Goal: Task Accomplishment & Management: Manage account settings

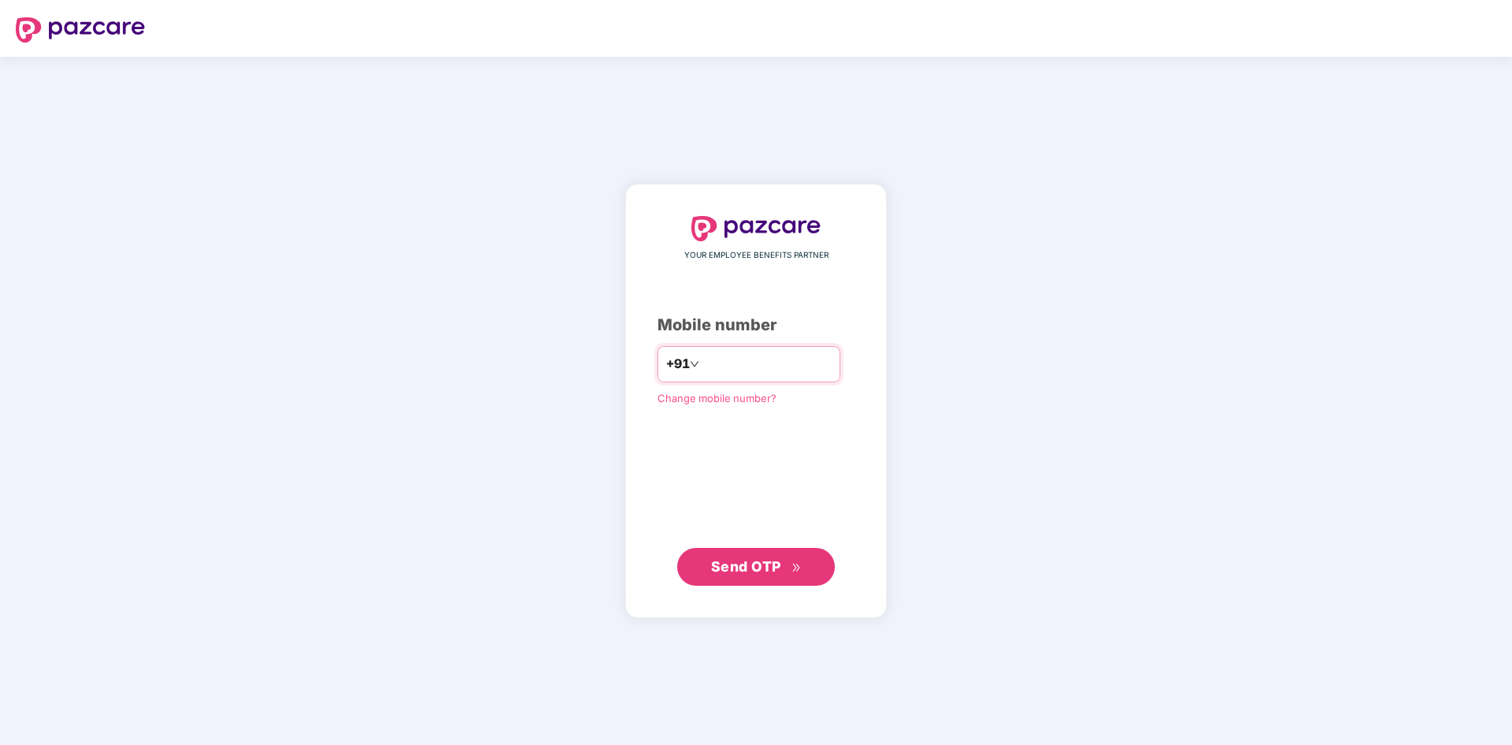
click at [748, 372] on input "number" at bounding box center [767, 364] width 129 height 25
type input "**********"
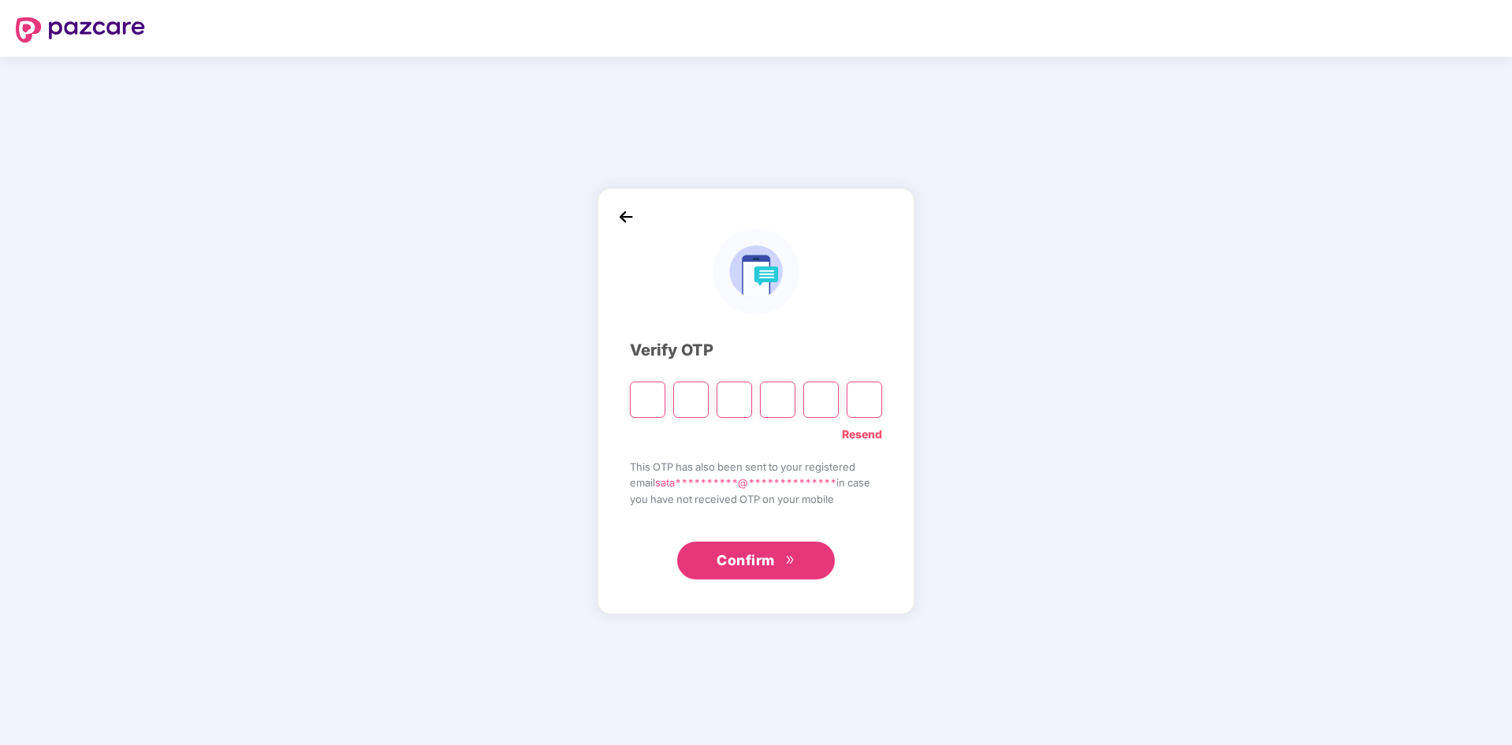
type input "*"
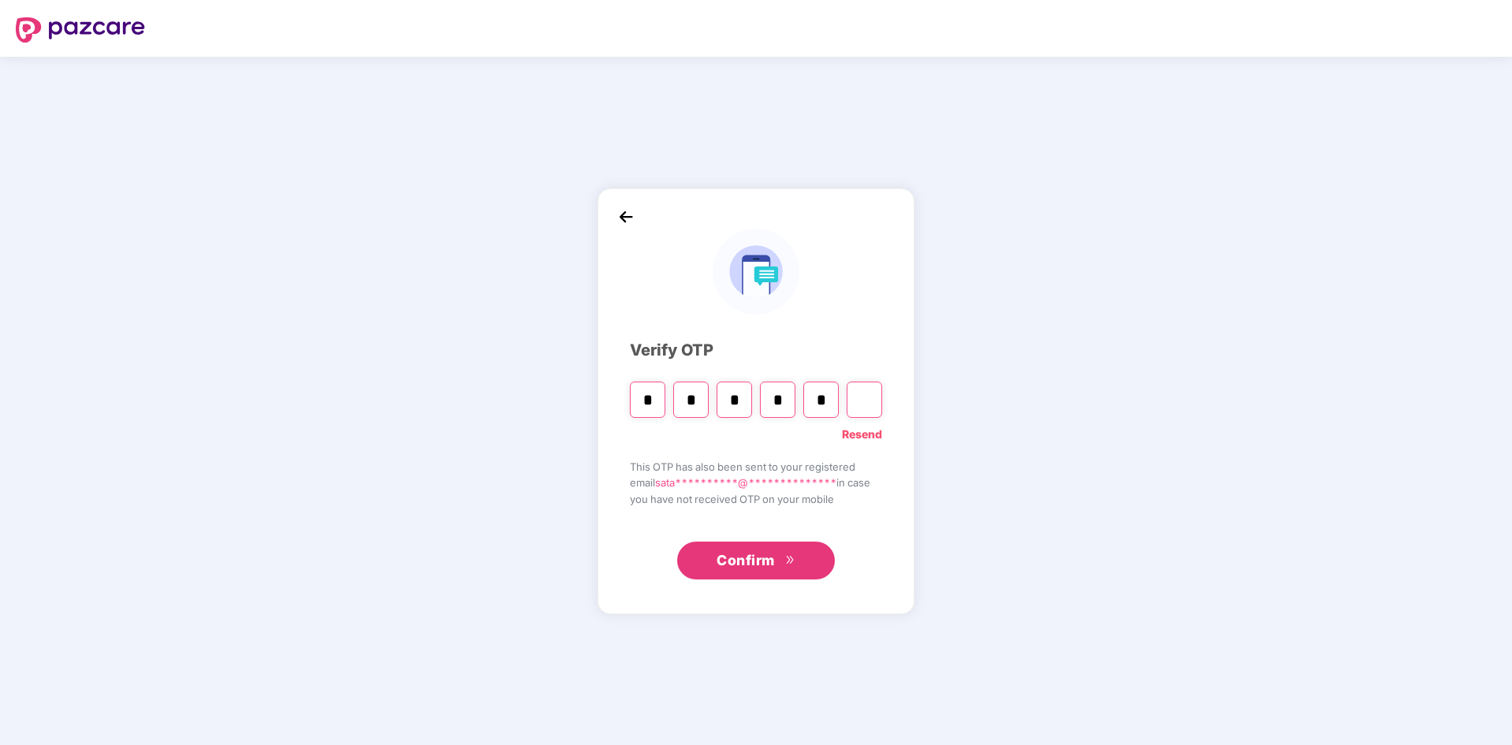
type input "*"
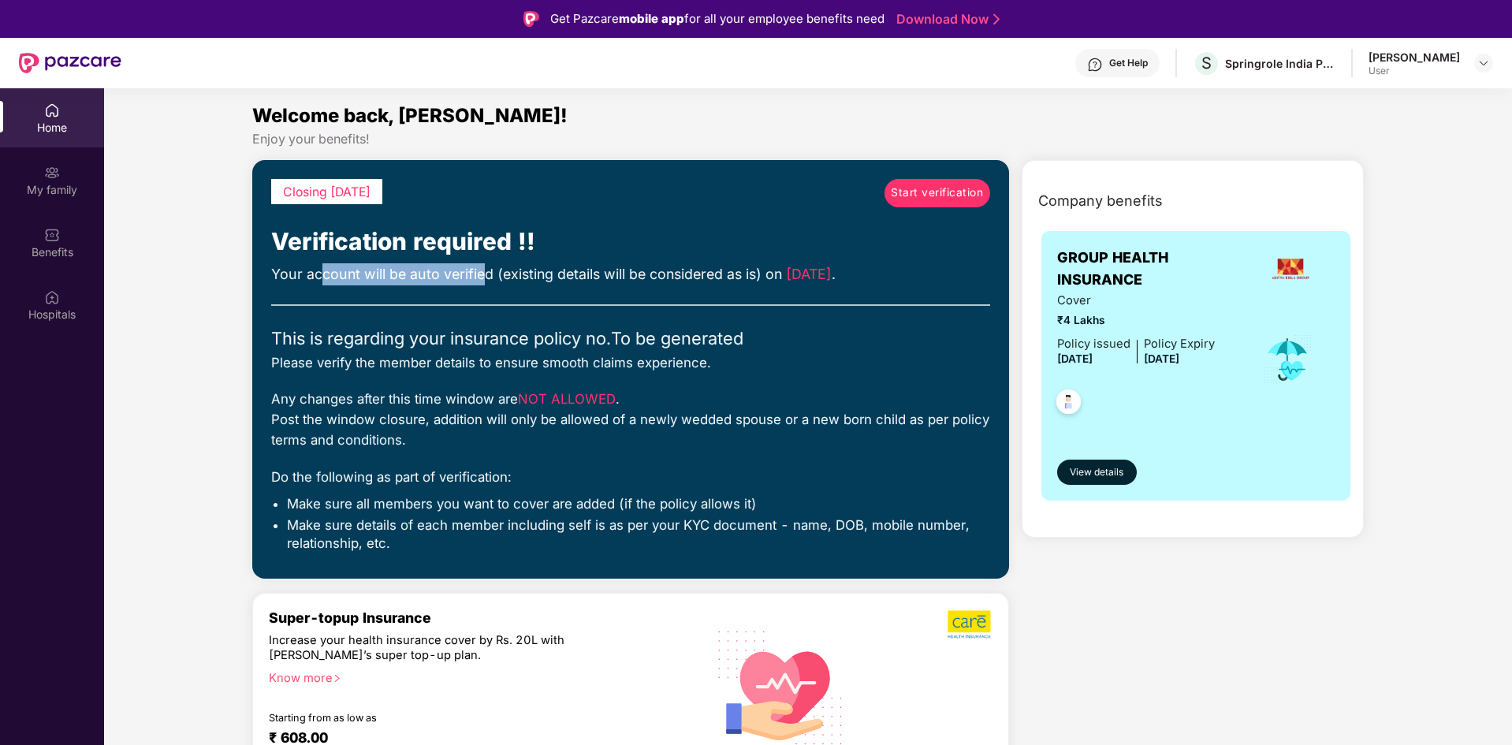
drag, startPoint x: 319, startPoint y: 276, endPoint x: 481, endPoint y: 276, distance: 162.4
click at [481, 276] on div "Your account will be auto verified (existing details will be considered as is) …" at bounding box center [630, 274] width 719 height 22
click at [532, 274] on div "Your account will be auto verified (existing details will be considered as is) …" at bounding box center [630, 274] width 719 height 22
click at [1477, 62] on div at bounding box center [1484, 63] width 19 height 19
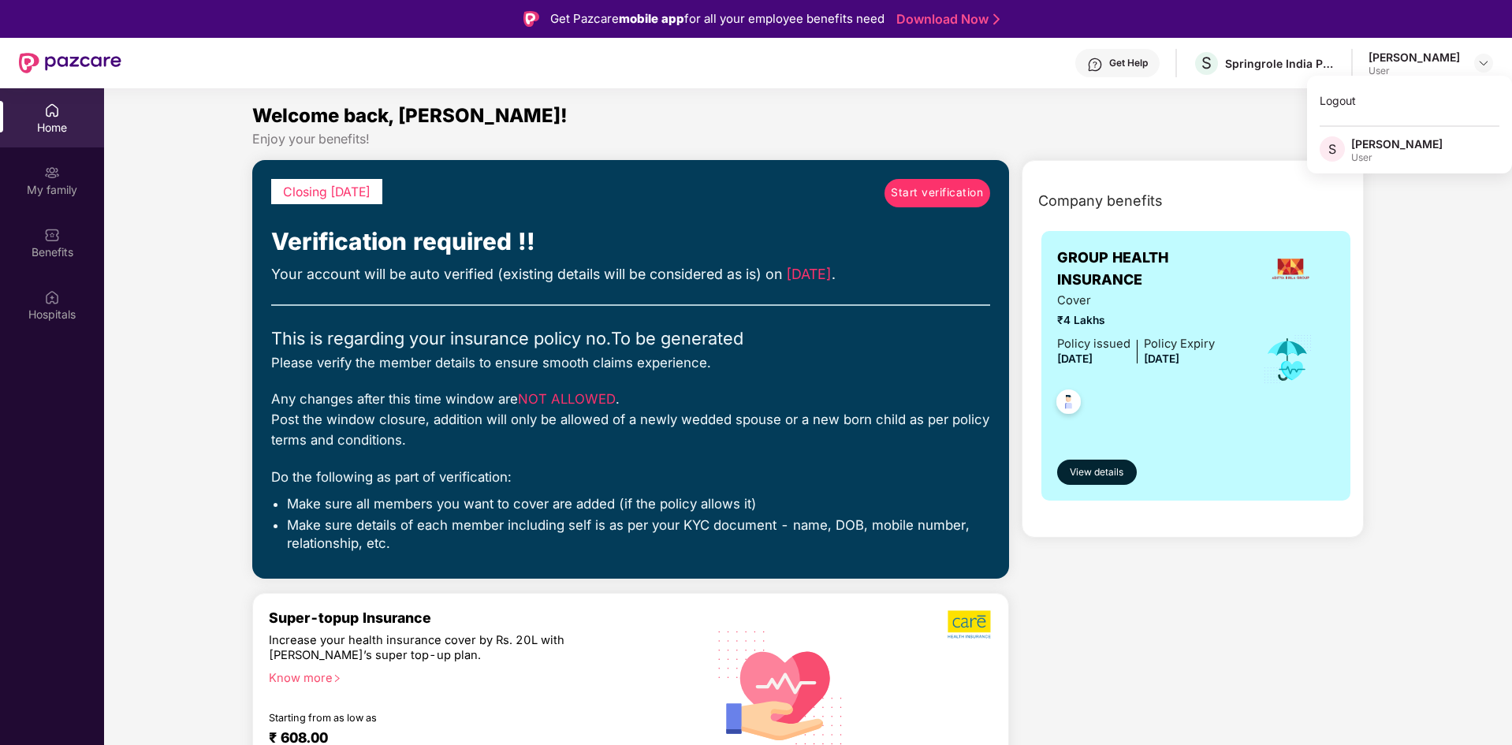
click at [1174, 129] on div "Welcome back, [PERSON_NAME]!" at bounding box center [808, 116] width 1113 height 30
drag, startPoint x: 357, startPoint y: 398, endPoint x: 452, endPoint y: 407, distance: 95.0
click at [452, 407] on div "Any changes after this time window are NOT ALLOWED . Post the window closure, a…" at bounding box center [630, 420] width 719 height 62
click at [457, 422] on div "Any changes after this time window are NOT ALLOWED . Post the window closure, a…" at bounding box center [630, 420] width 719 height 62
click at [909, 199] on span "Start verification" at bounding box center [937, 193] width 92 height 17
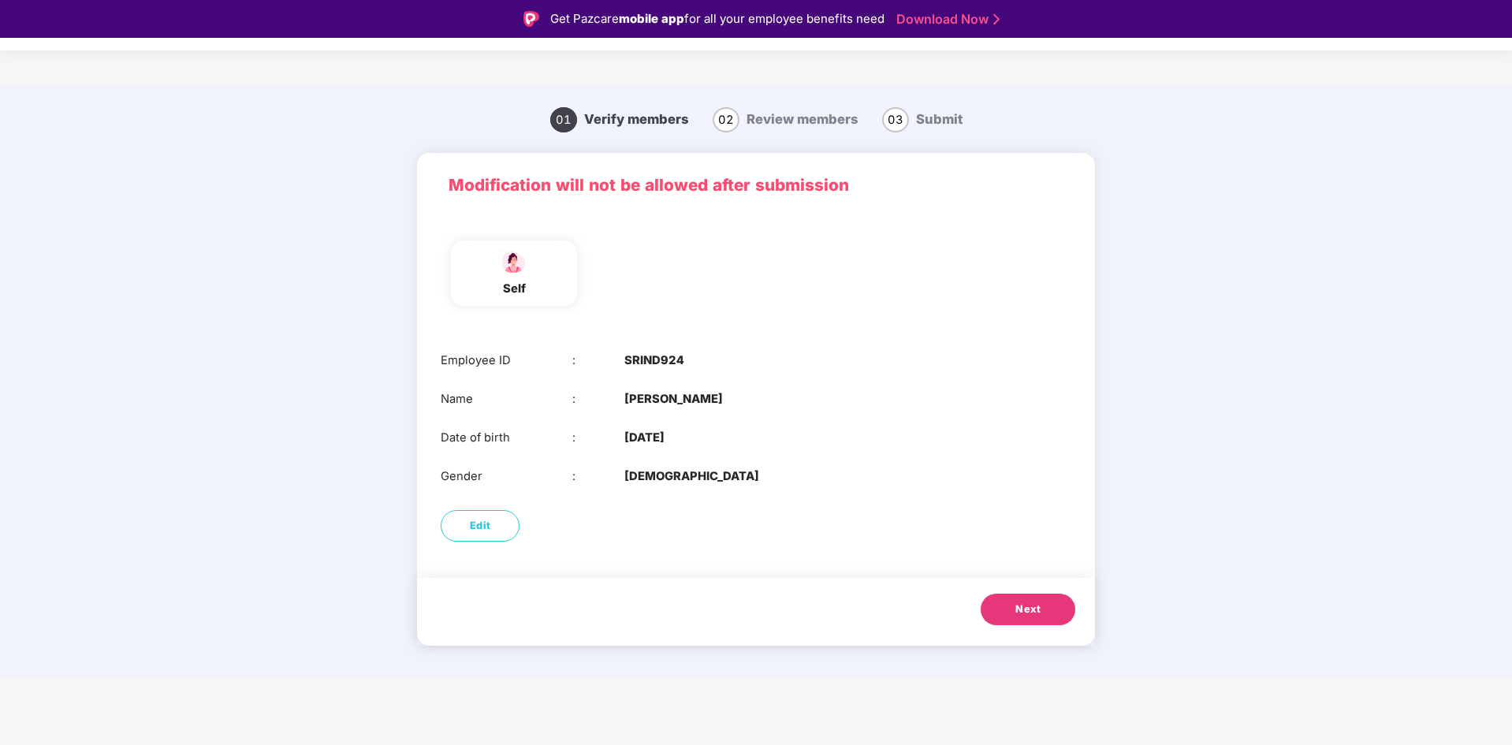
click at [1007, 620] on button "Next" at bounding box center [1028, 610] width 95 height 32
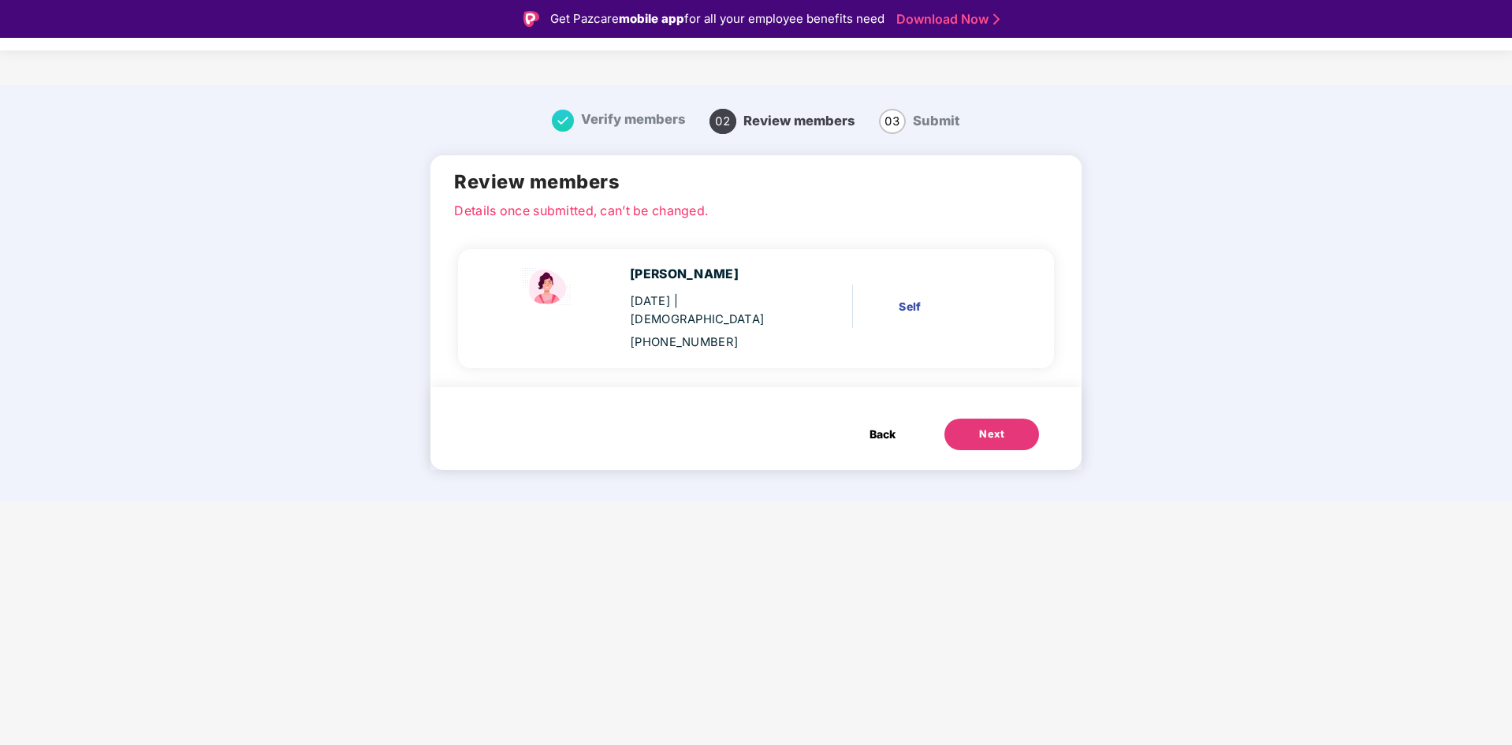
scroll to position [38, 0]
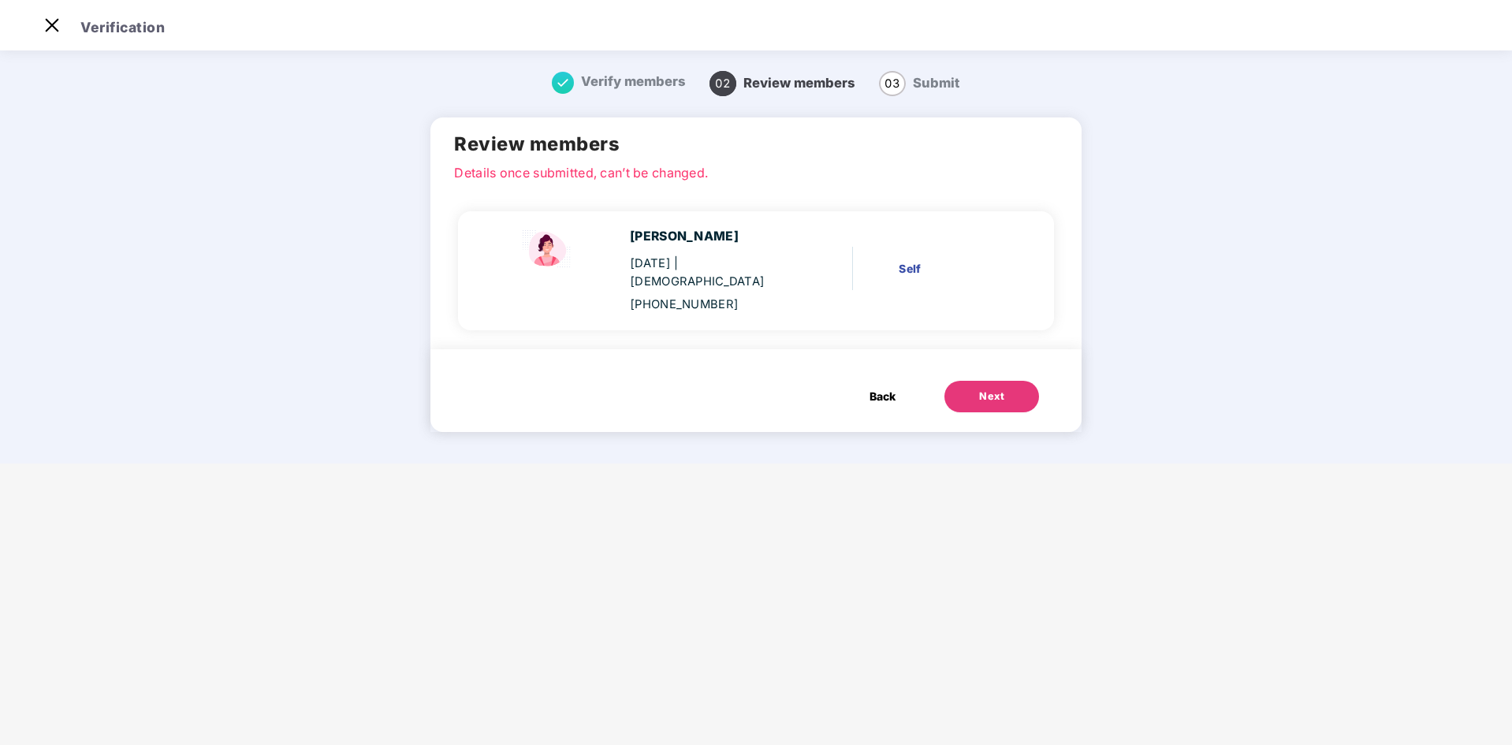
click at [997, 389] on div "Next" at bounding box center [991, 397] width 25 height 16
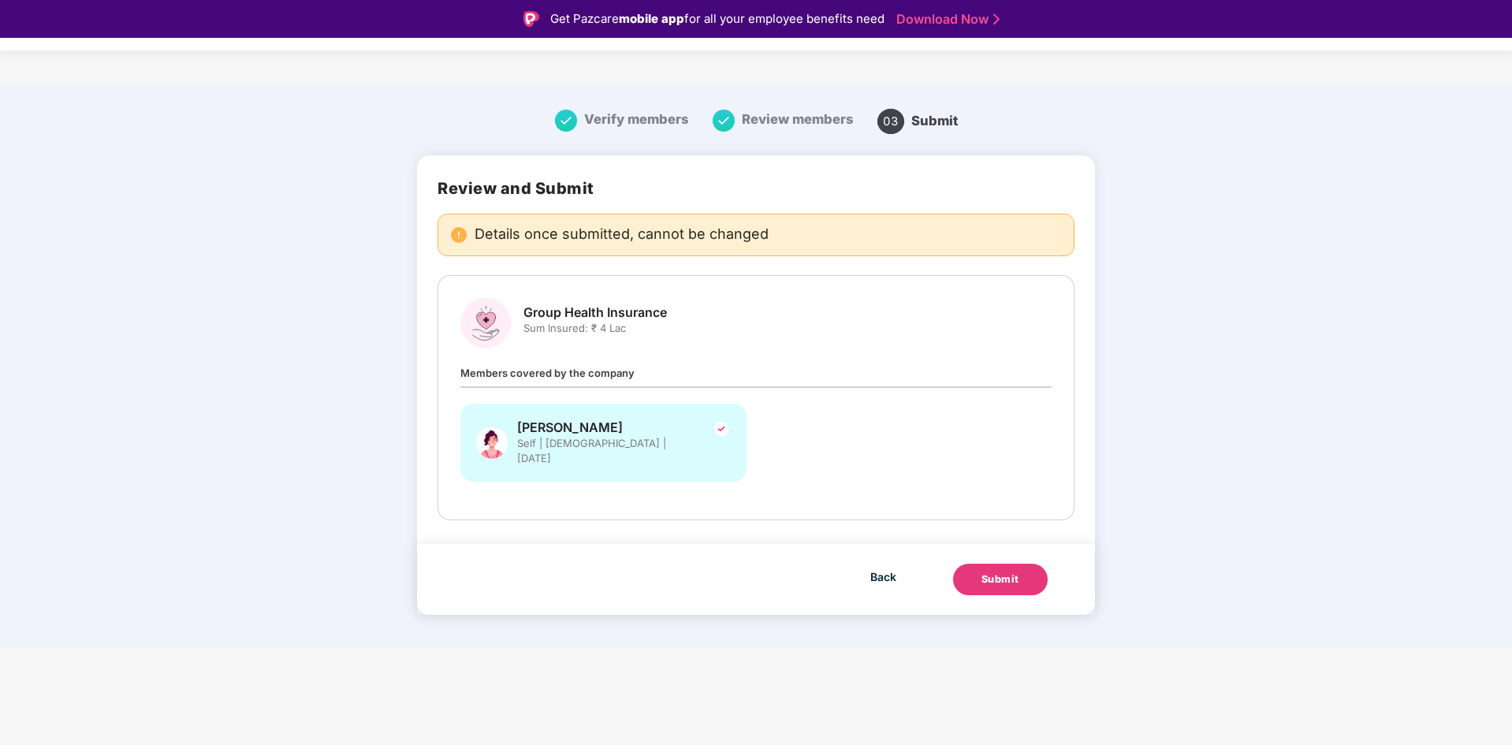
click at [990, 572] on div "Submit" at bounding box center [1001, 580] width 38 height 16
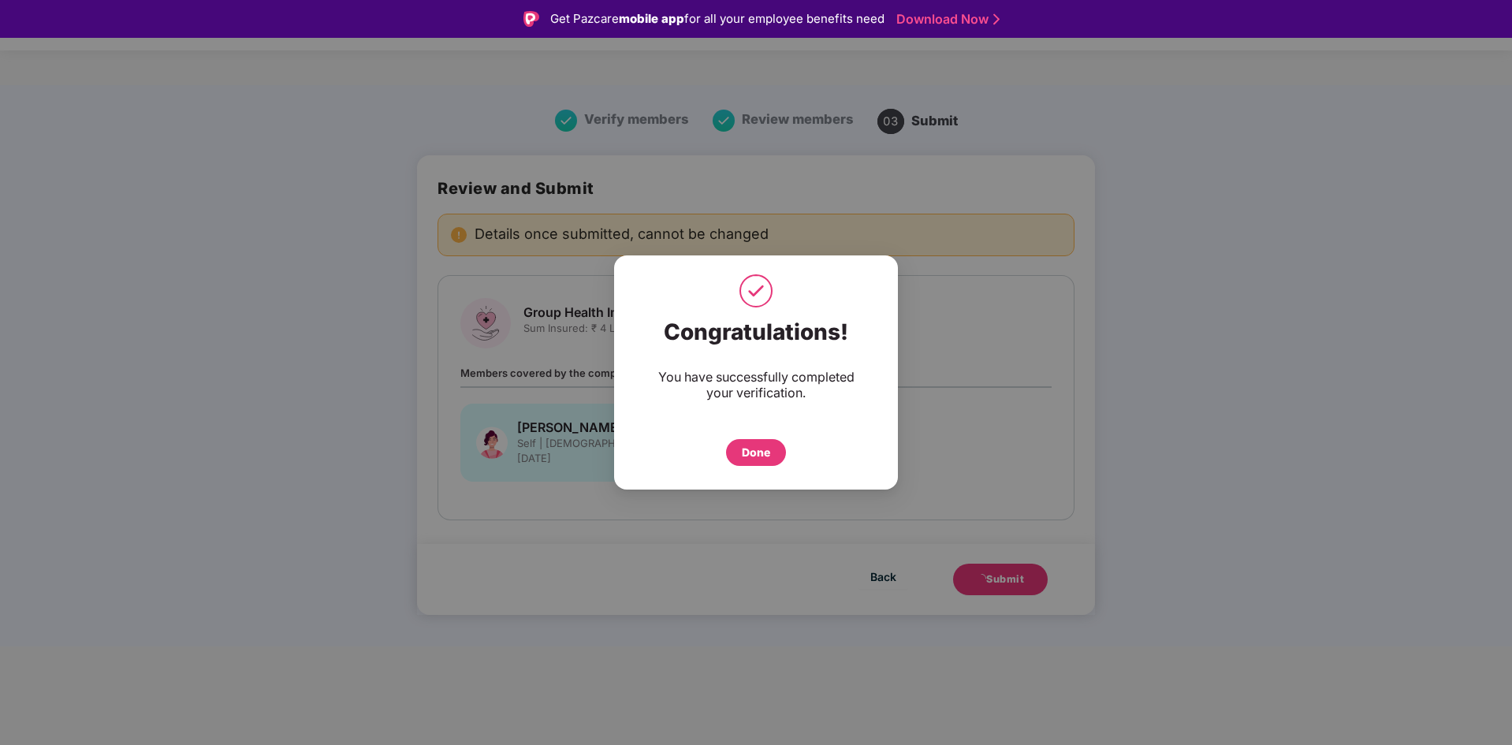
click at [766, 455] on div "Done" at bounding box center [756, 452] width 28 height 17
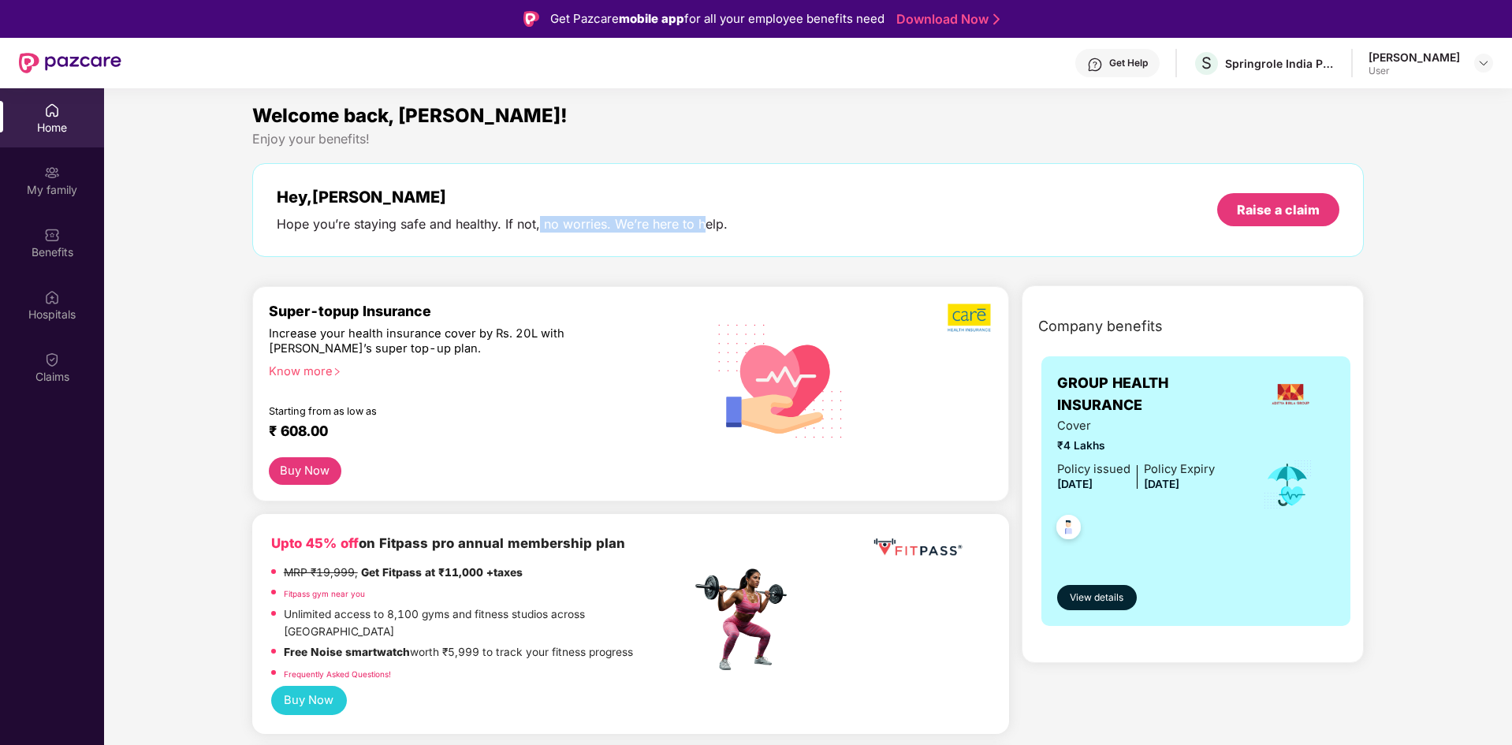
drag, startPoint x: 542, startPoint y: 225, endPoint x: 711, endPoint y: 225, distance: 169.5
click at [707, 225] on div "Hope you’re staying safe and healthy. If not, no worries. We’re here to help." at bounding box center [502, 224] width 451 height 17
click at [713, 225] on div "Hope you’re staying safe and healthy. If not, no worries. We’re here to help." at bounding box center [502, 224] width 451 height 17
click at [48, 191] on div "My family" at bounding box center [52, 190] width 104 height 16
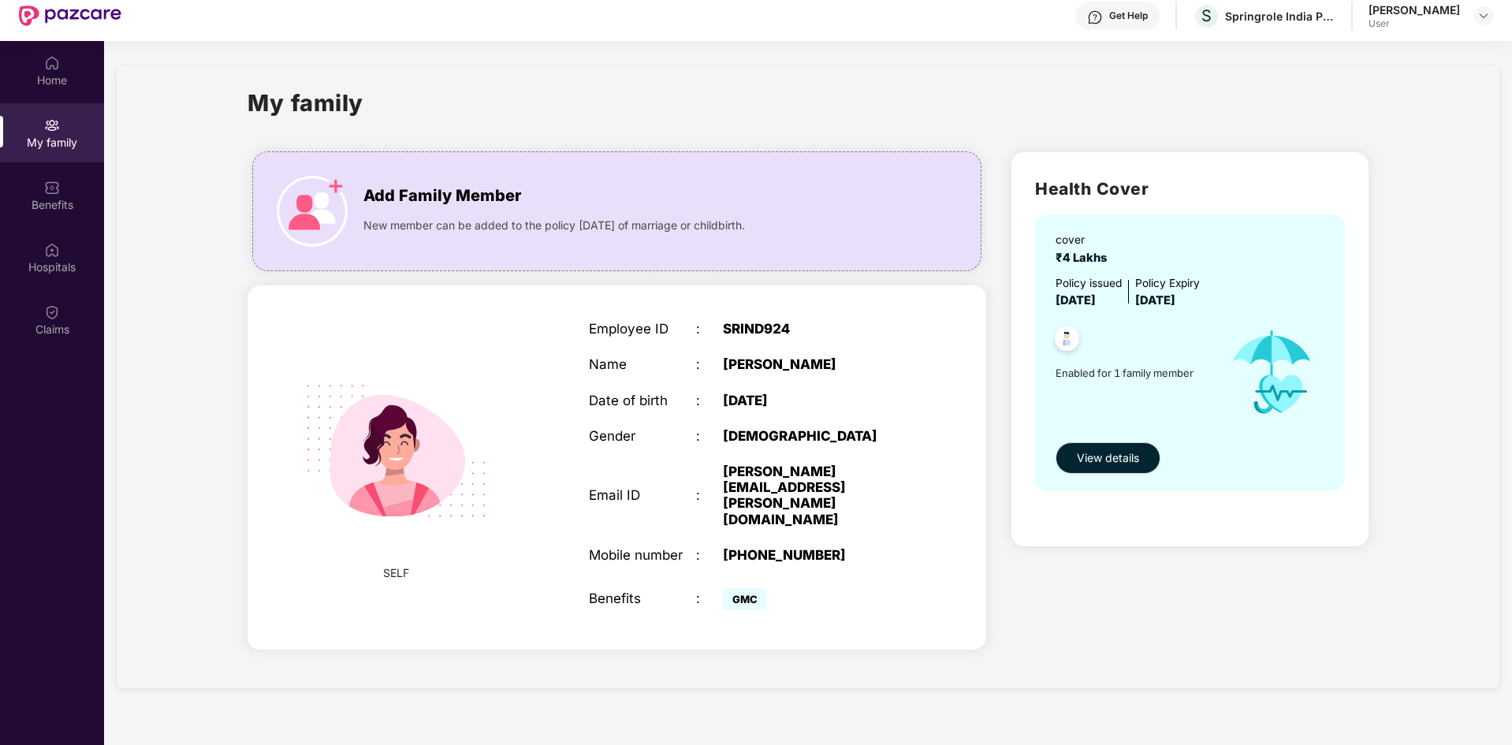
scroll to position [88, 0]
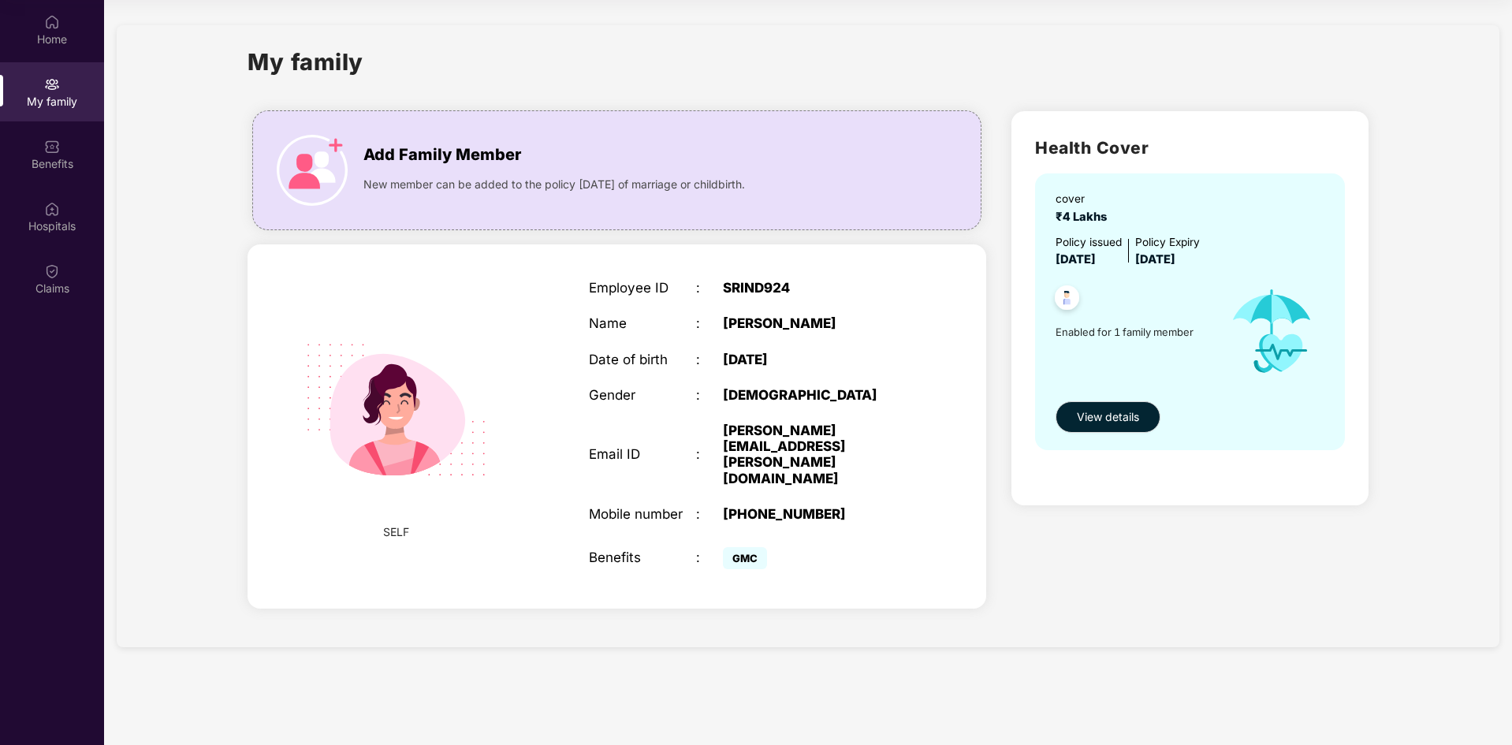
click at [1065, 308] on img at bounding box center [1067, 300] width 39 height 39
click at [54, 164] on div "Benefits" at bounding box center [52, 164] width 104 height 16
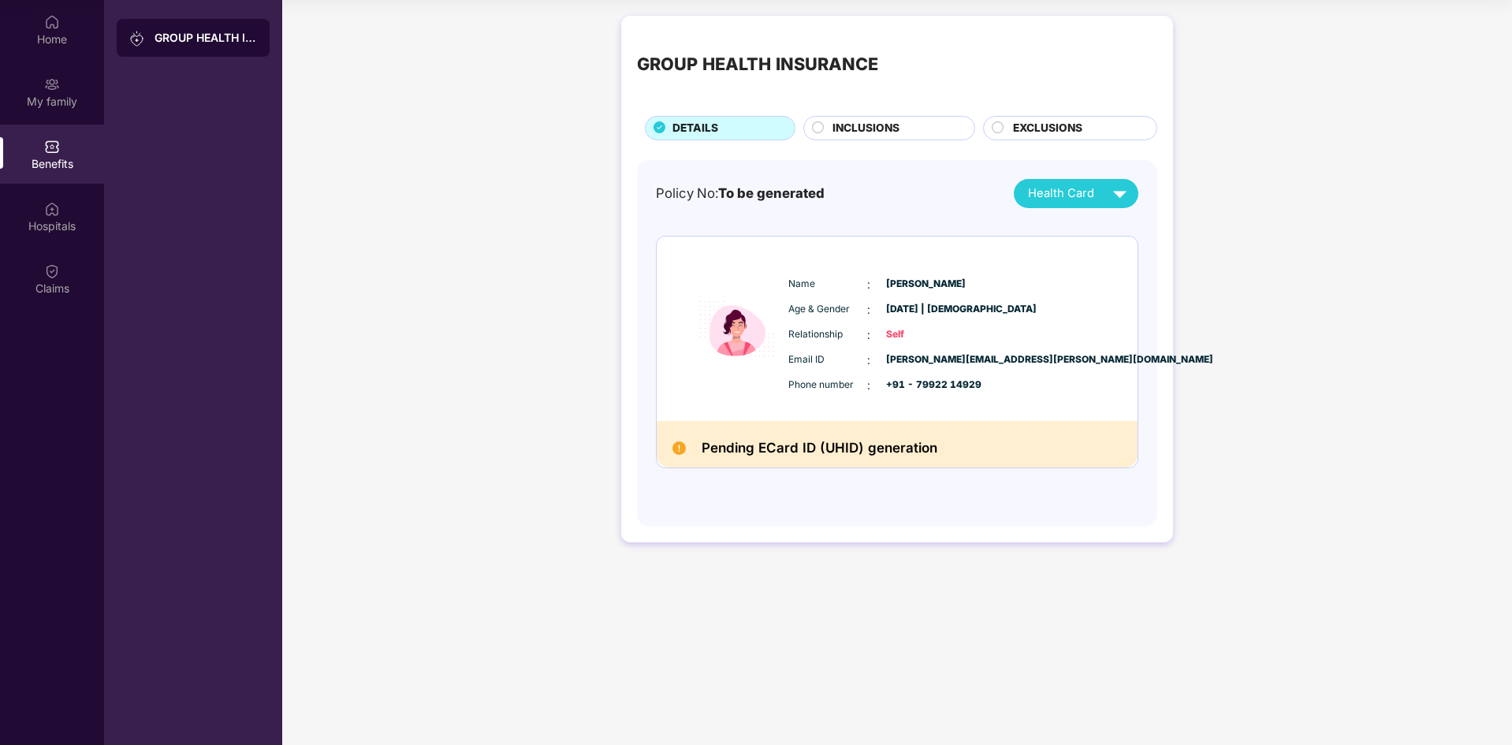
click at [874, 131] on span "INCLUSIONS" at bounding box center [866, 128] width 67 height 17
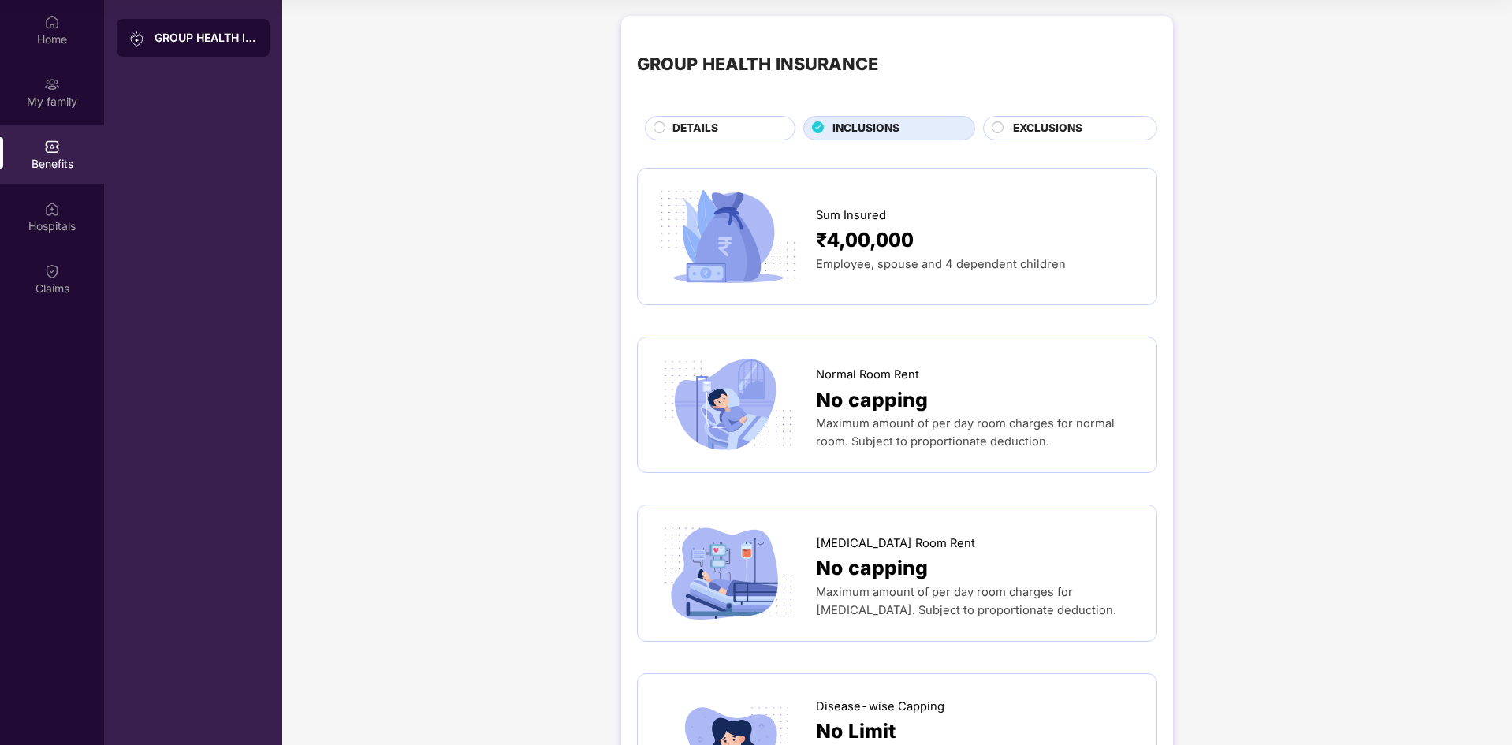
click at [1029, 117] on div "EXCLUSIONS" at bounding box center [1070, 128] width 174 height 24
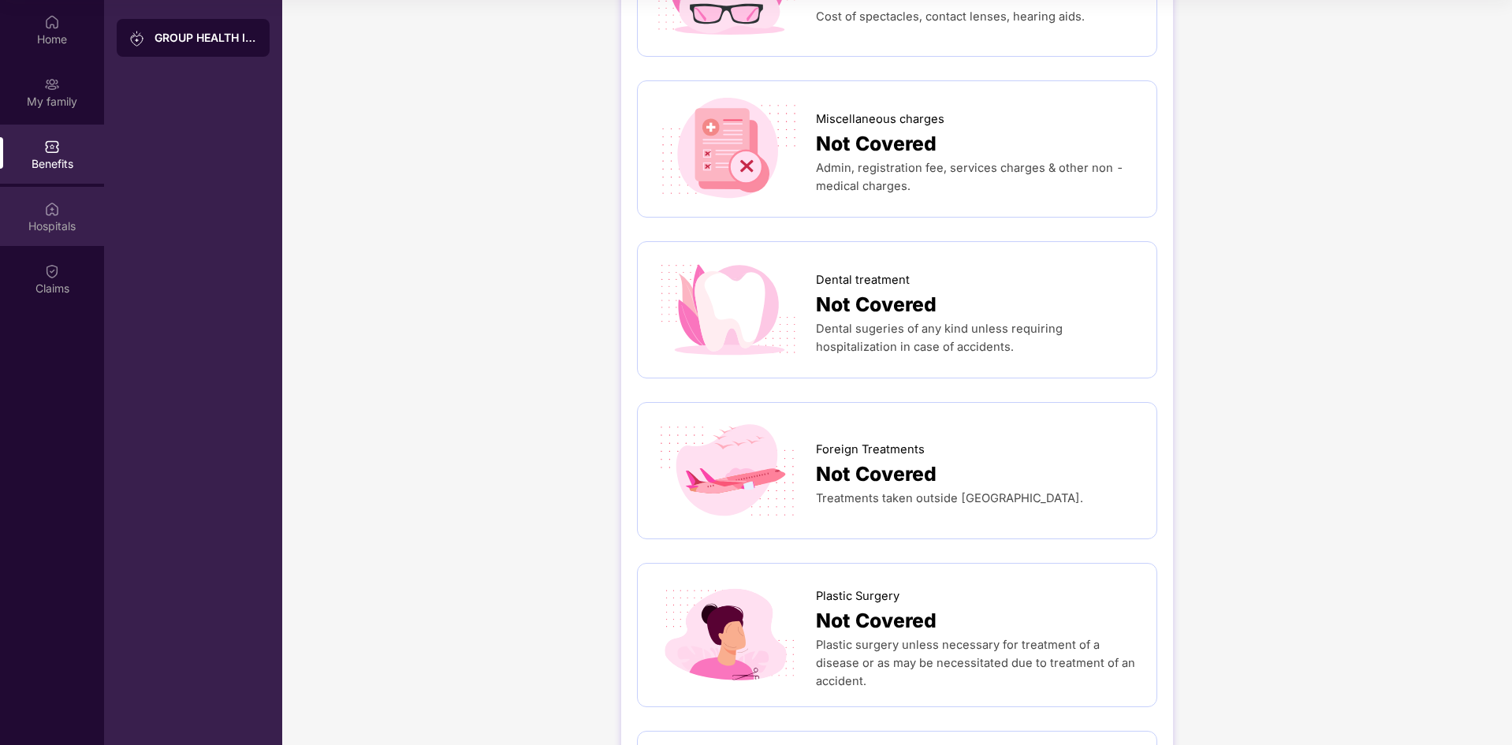
scroll to position [364, 0]
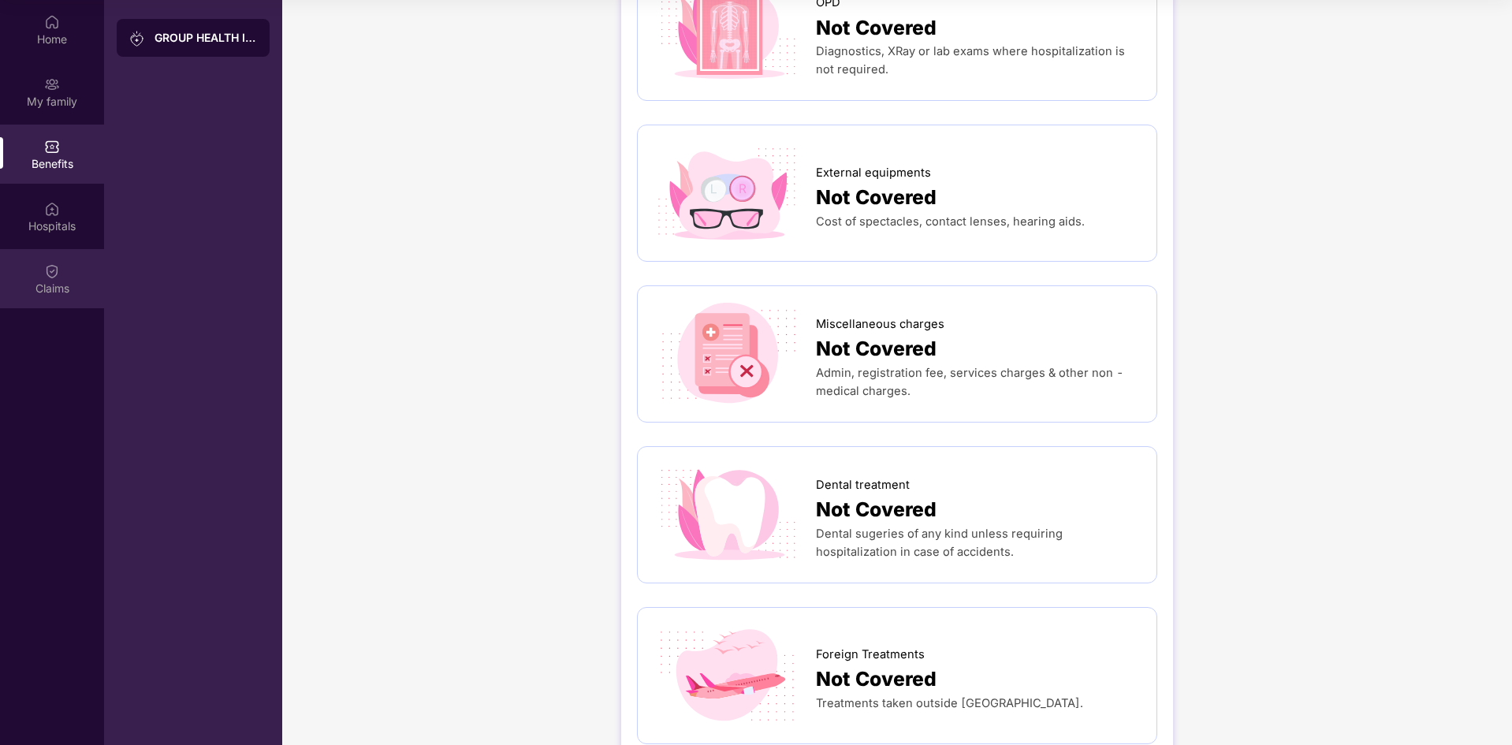
click at [38, 265] on div "Claims" at bounding box center [52, 278] width 104 height 59
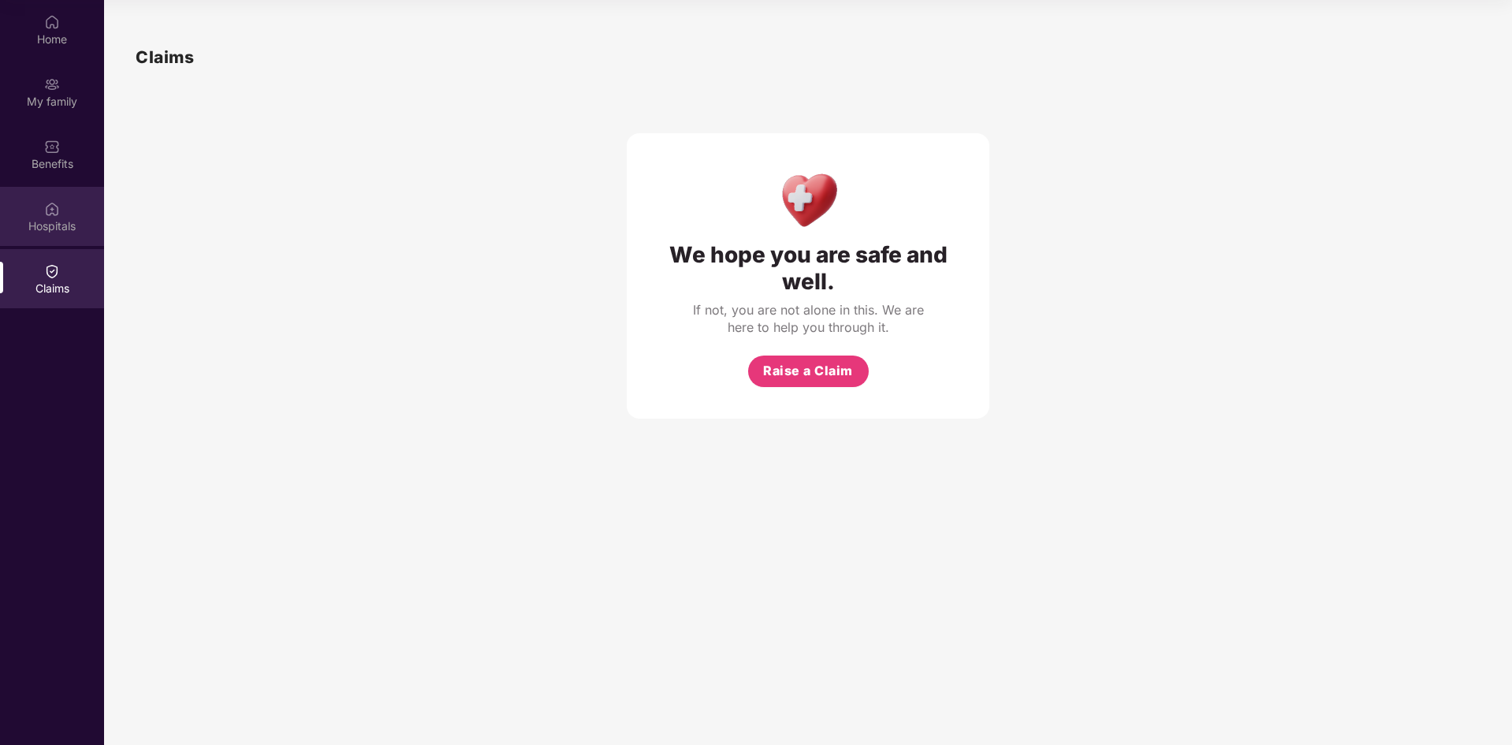
click at [62, 219] on div "Hospitals" at bounding box center [52, 226] width 104 height 16
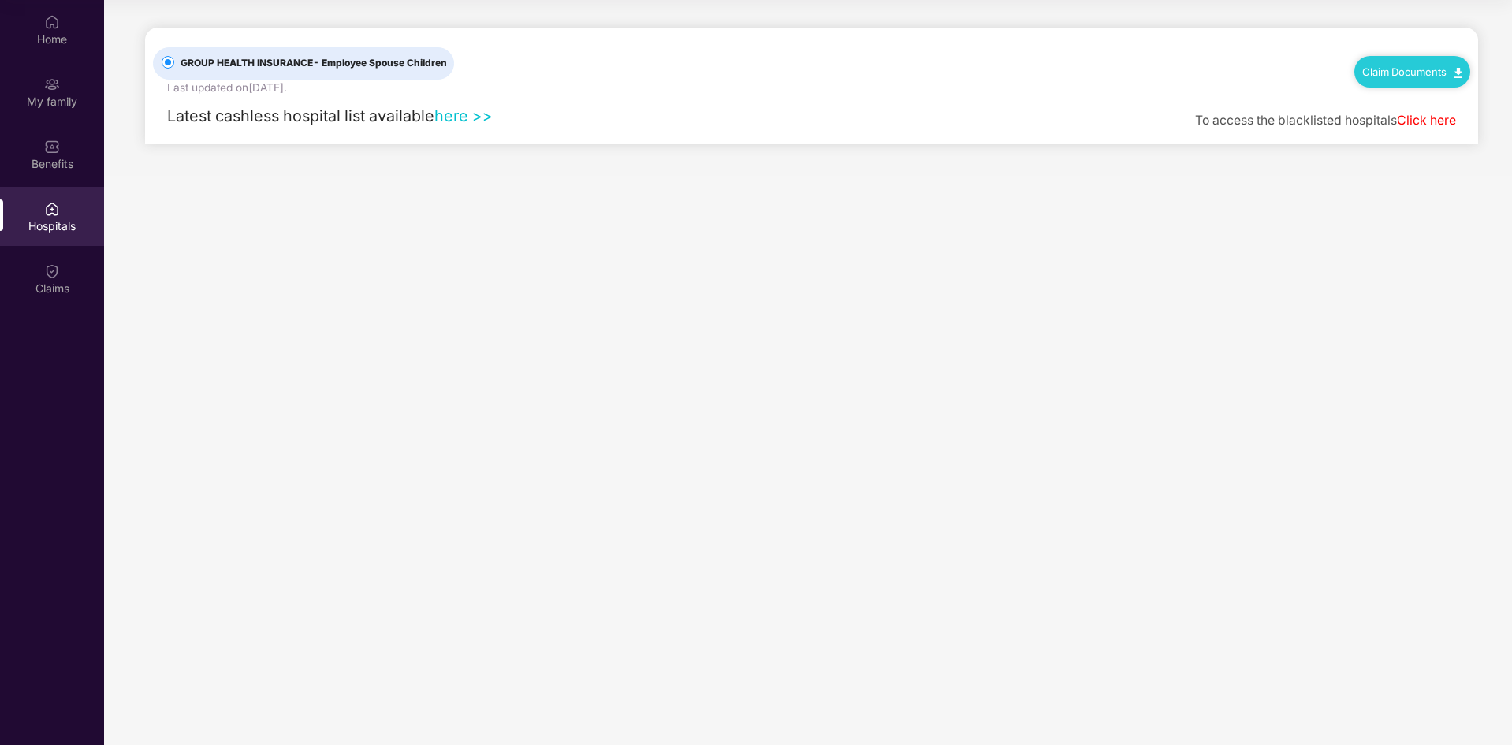
click at [457, 120] on link "here >>" at bounding box center [463, 115] width 58 height 19
click at [36, 147] on div "Benefits" at bounding box center [52, 154] width 104 height 59
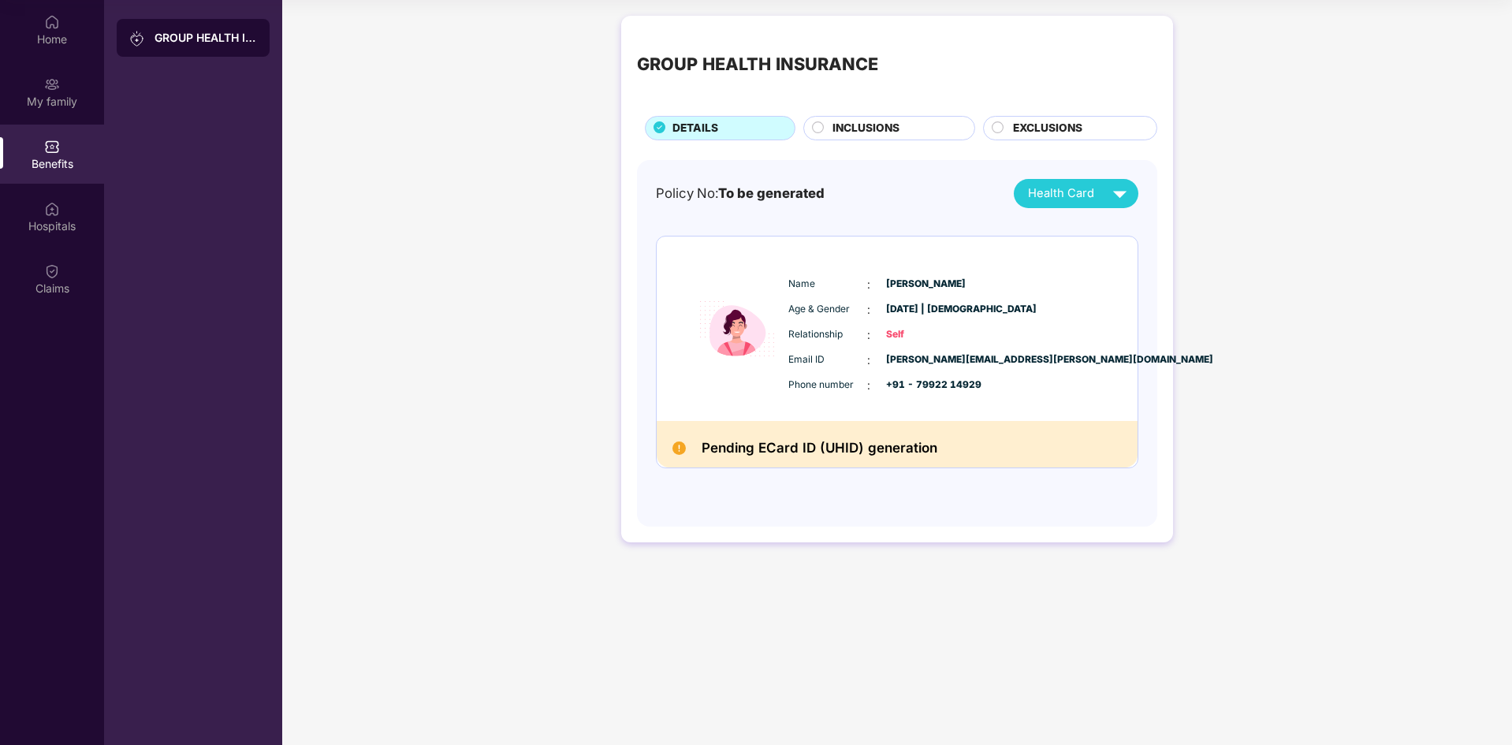
click at [1123, 196] on img at bounding box center [1120, 194] width 28 height 28
click at [1086, 240] on li "[PERSON_NAME]" at bounding box center [1076, 230] width 123 height 32
click at [50, 99] on div "My family" at bounding box center [52, 102] width 104 height 16
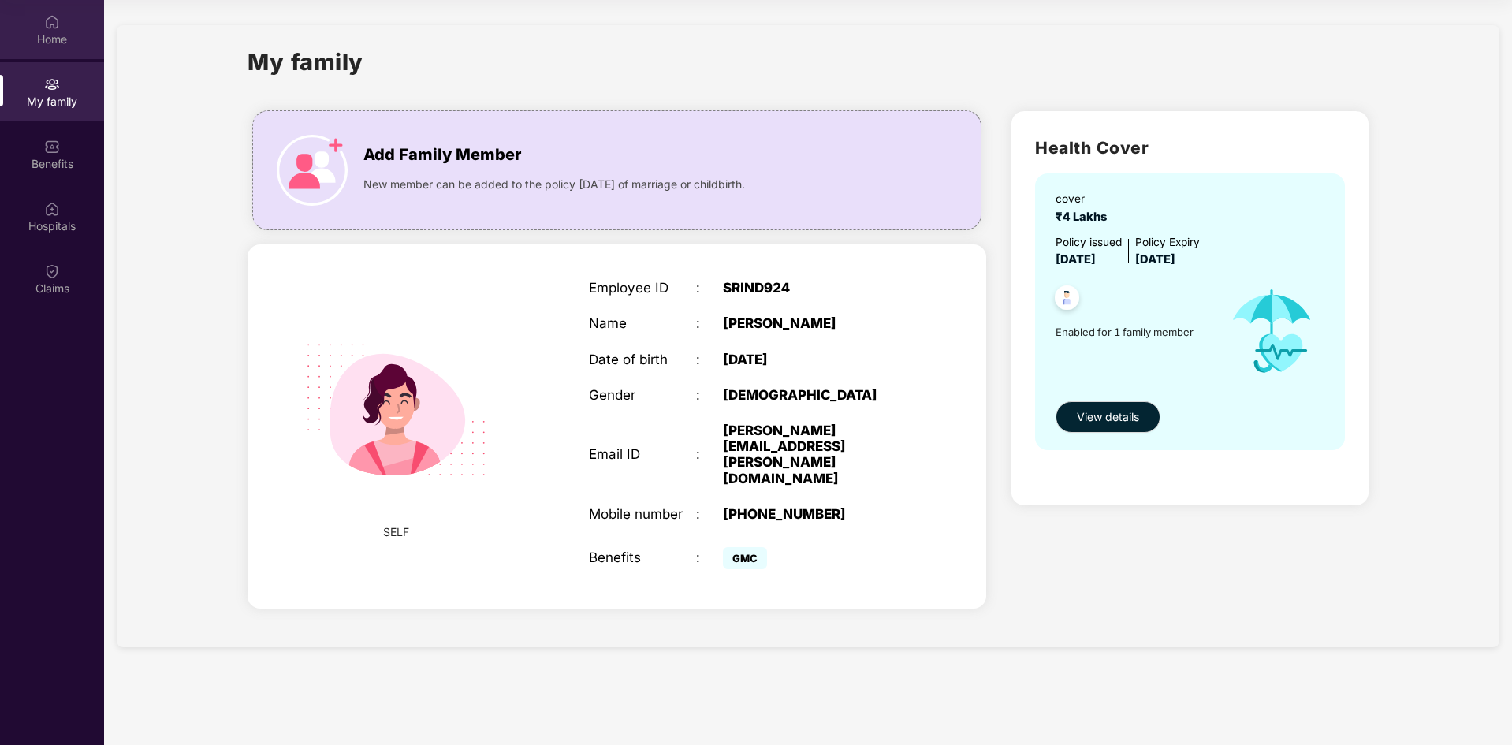
click at [49, 39] on div "Home" at bounding box center [52, 40] width 104 height 16
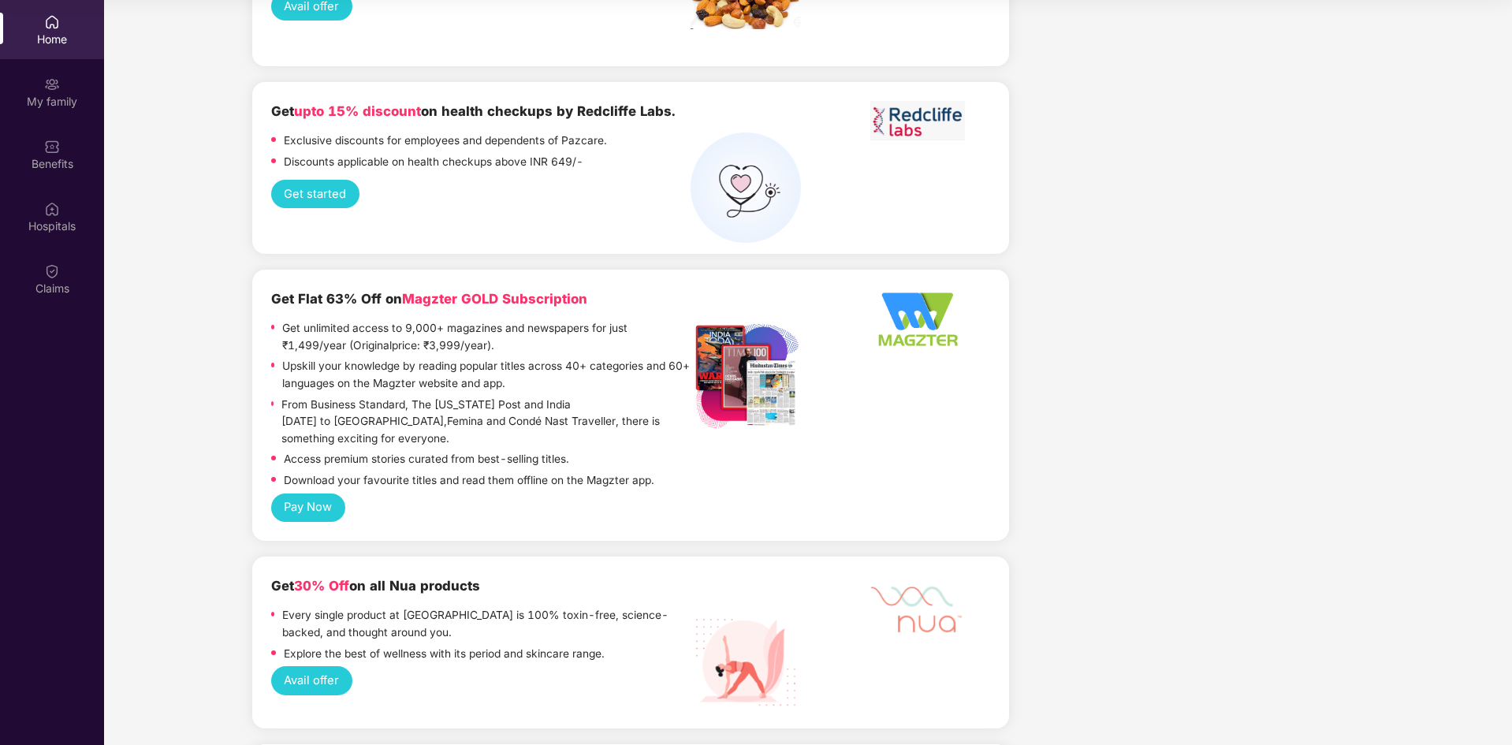
scroll to position [2523, 0]
